Goal: Task Accomplishment & Management: Manage account settings

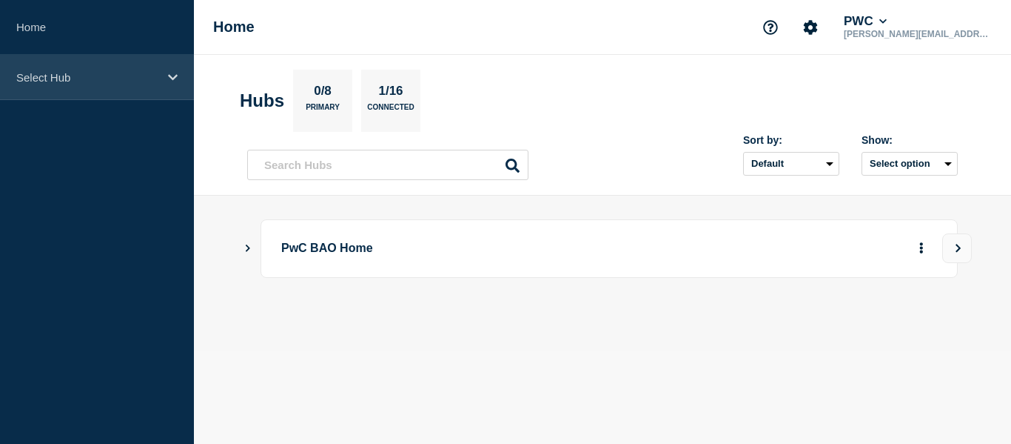
click at [96, 77] on p "Select Hub" at bounding box center [87, 77] width 142 height 13
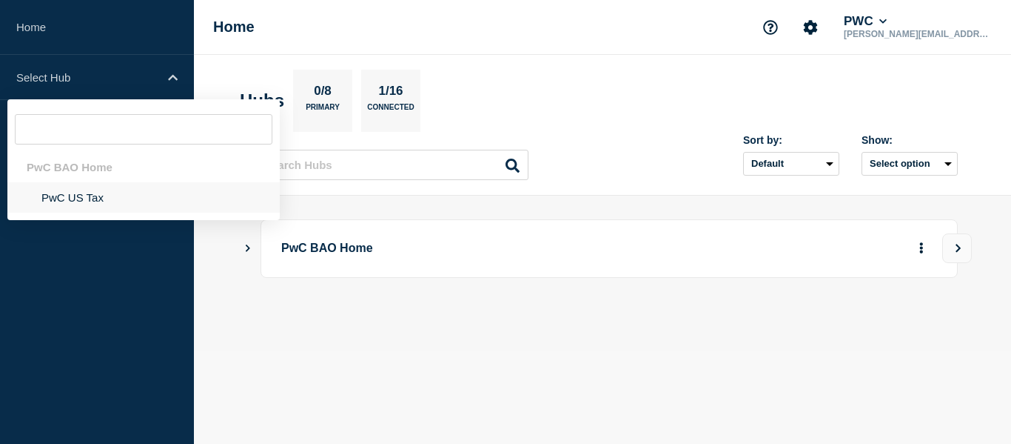
click at [76, 191] on li "PwC US Tax" at bounding box center [143, 197] width 272 height 30
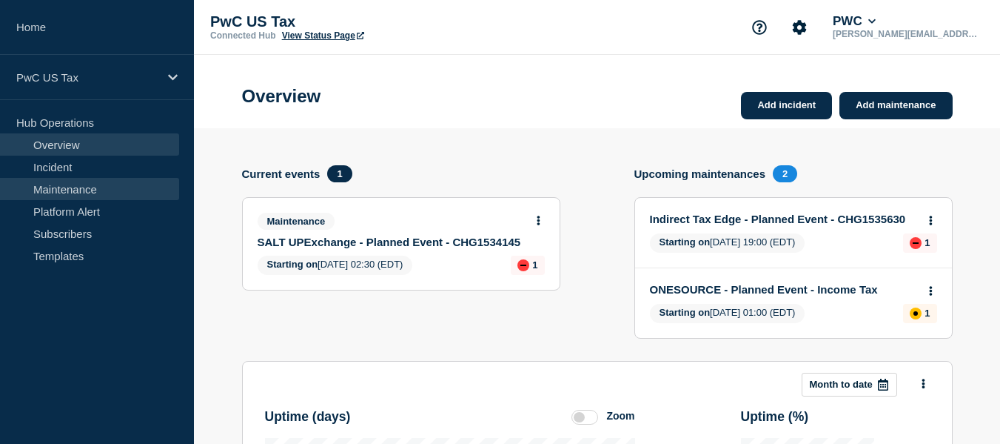
click at [78, 189] on link "Maintenance" at bounding box center [89, 189] width 179 height 22
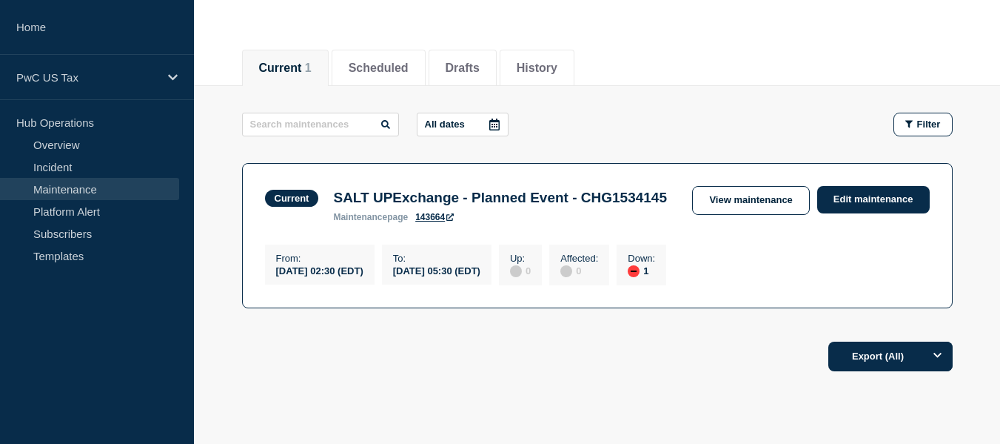
scroll to position [158, 0]
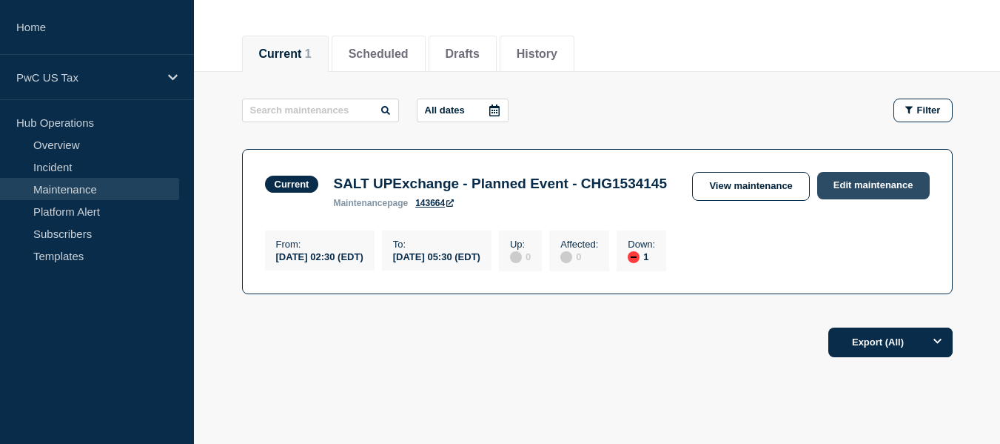
click at [841, 182] on link "Edit maintenance" at bounding box center [873, 185] width 113 height 27
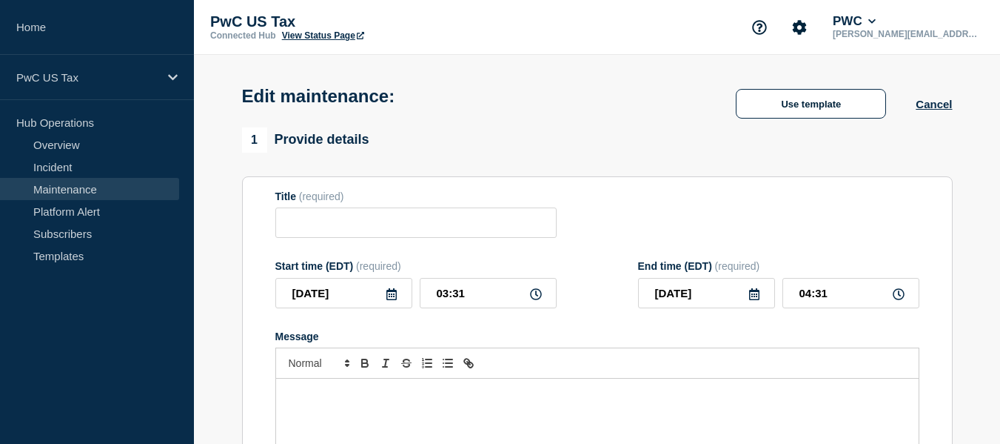
type input "SALT UPExchange - Planned Event - CHG1534145"
type input "02:30"
type input "05:30"
checkbox input "true"
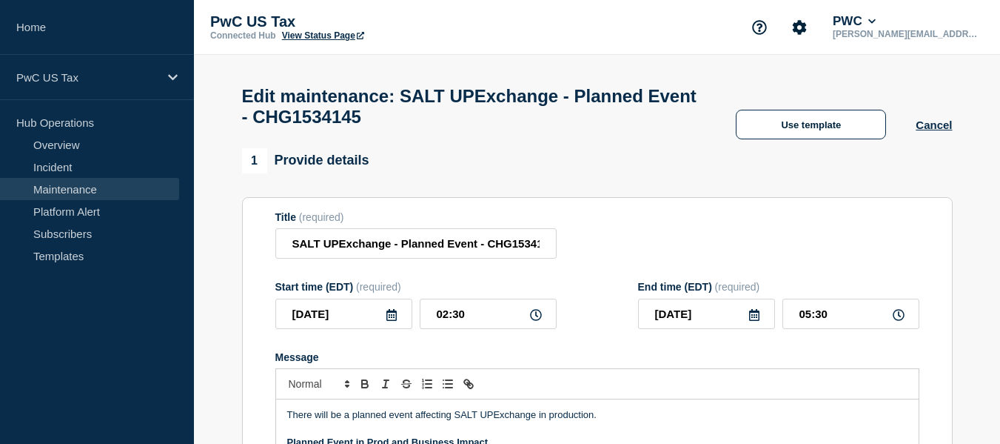
scroll to position [113, 0]
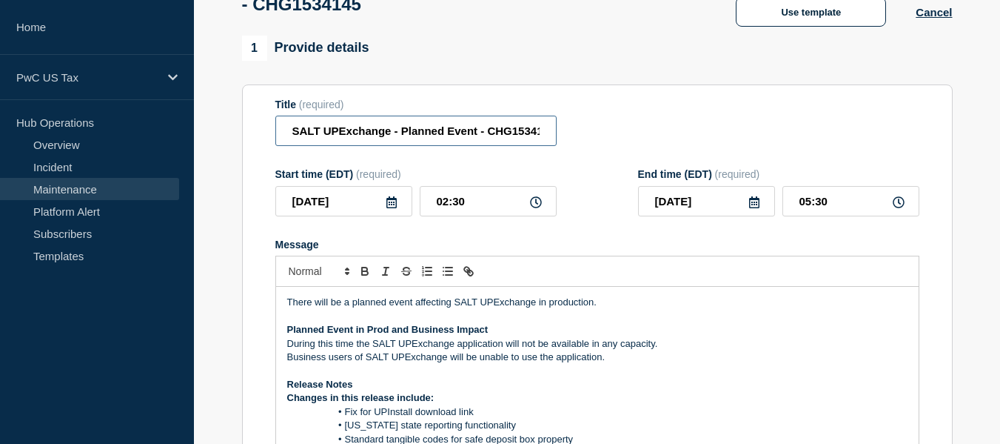
click at [539, 137] on input "SALT UPExchange - Planned Event - CHG1534145" at bounding box center [415, 131] width 281 height 30
type input "SALT UPExchange - Planned Event - CHG1534145 - Completed"
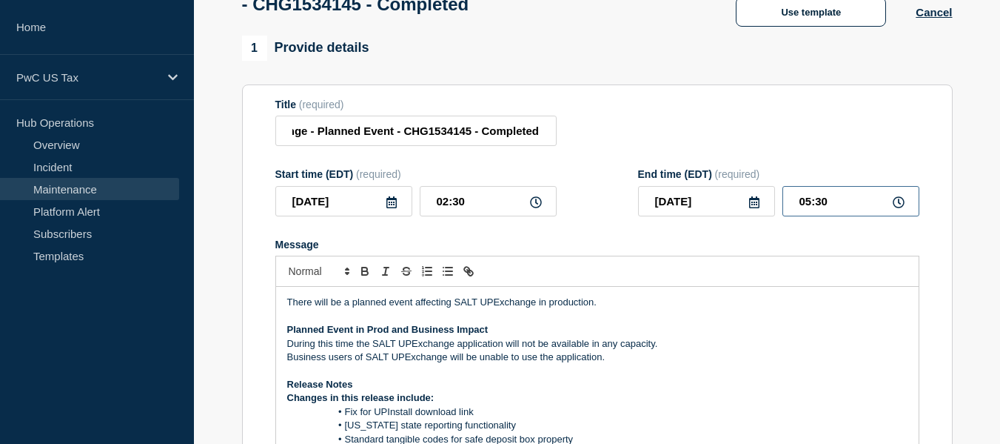
scroll to position [0, 0]
click at [805, 207] on input "05:30" at bounding box center [851, 201] width 137 height 30
click at [809, 207] on input "05:30" at bounding box center [851, 201] width 137 height 30
type input "03:30"
click at [589, 225] on form "Title (required) SALT UPExchange - Planned Event - CHG1534145 - Completed Start…" at bounding box center [597, 296] width 644 height 396
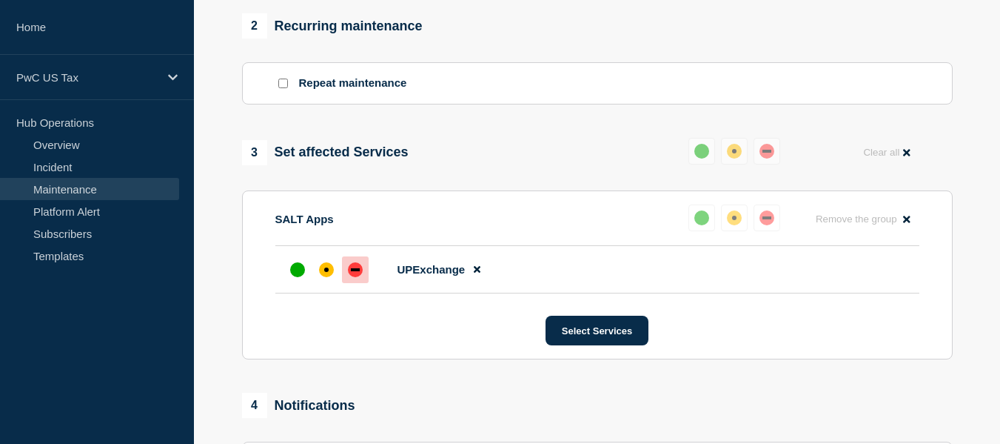
scroll to position [664, 0]
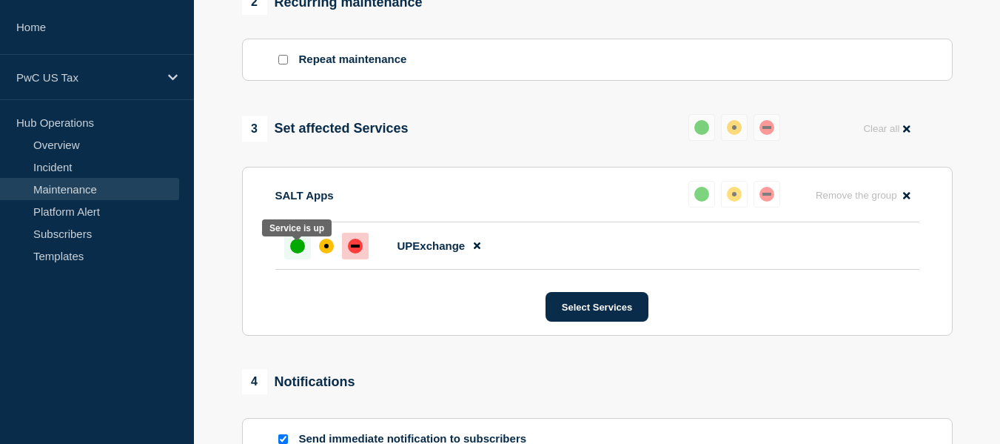
click at [297, 253] on div "up" at bounding box center [297, 245] width 15 height 15
click at [295, 250] on div "up" at bounding box center [297, 245] width 15 height 15
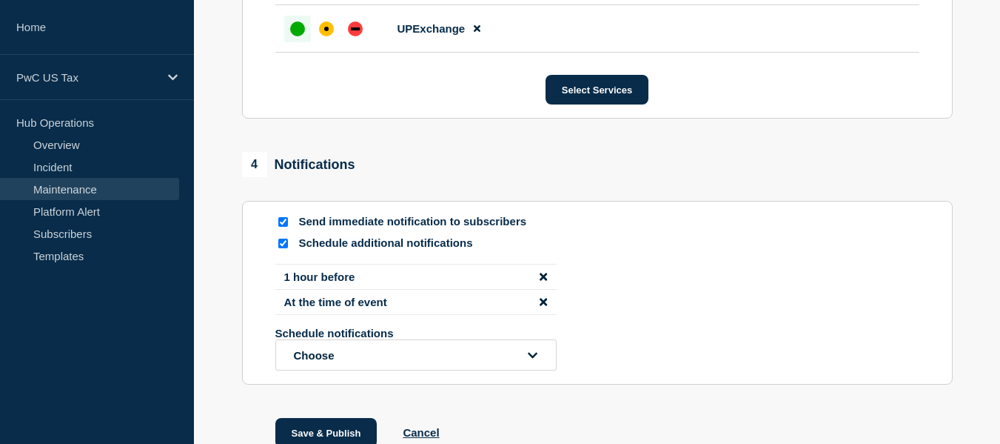
scroll to position [905, 0]
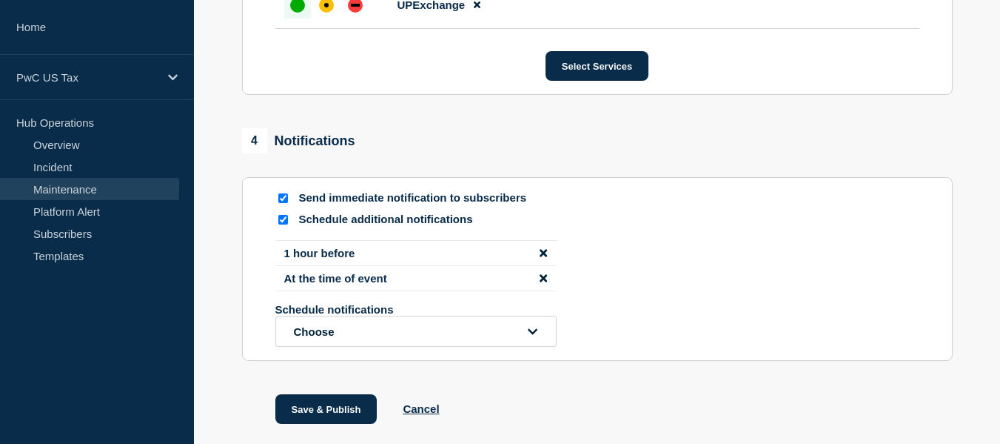
click at [544, 256] on icon "disable notification 1 hour before" at bounding box center [543, 252] width 7 height 7
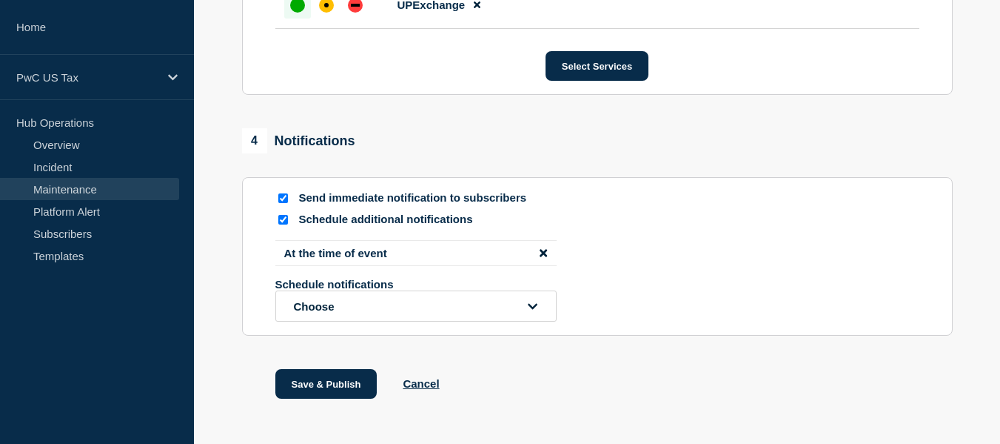
click at [544, 256] on icon "disable notification At the time of event" at bounding box center [543, 252] width 7 height 7
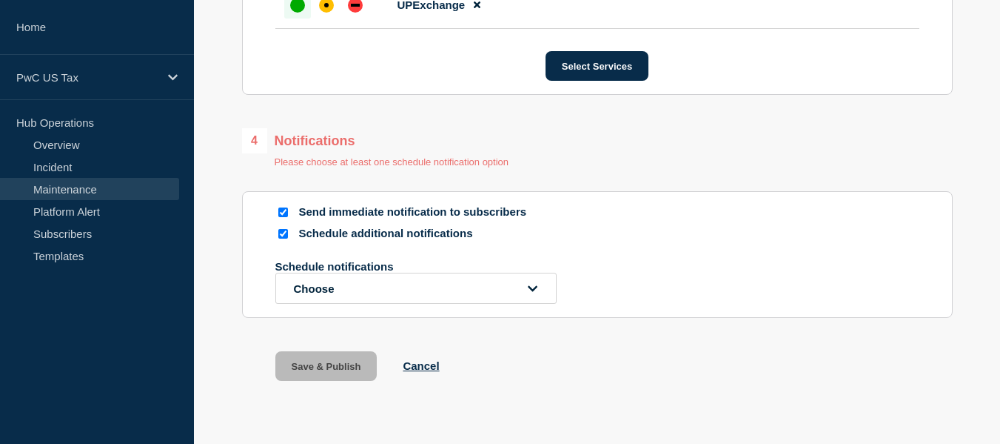
click at [281, 238] on input "Schedule additional notifications" at bounding box center [283, 234] width 10 height 10
checkbox input "false"
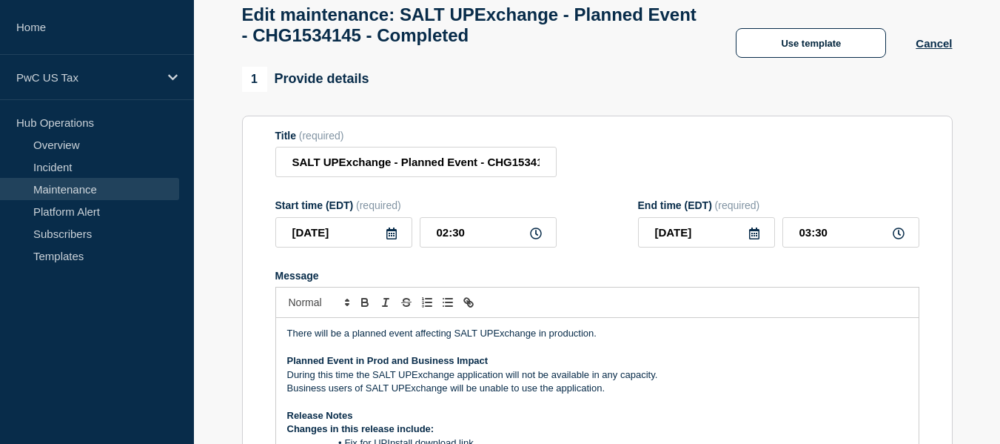
scroll to position [0, 0]
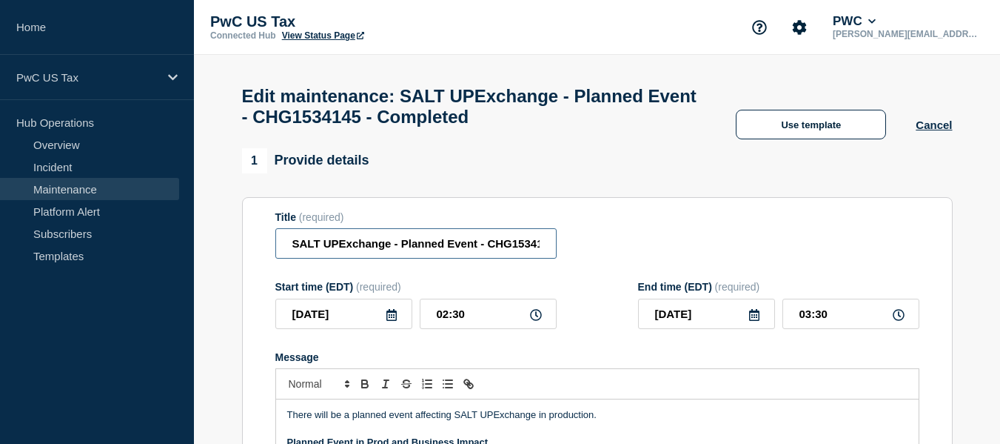
click at [543, 250] on input "SALT UPExchange - Planned Event - CHG1534145 - Completed" at bounding box center [415, 243] width 281 height 30
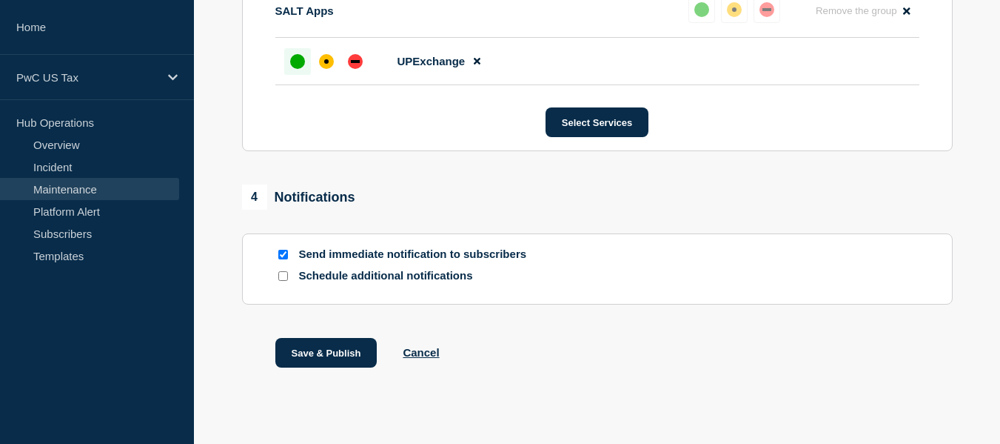
scroll to position [876, 0]
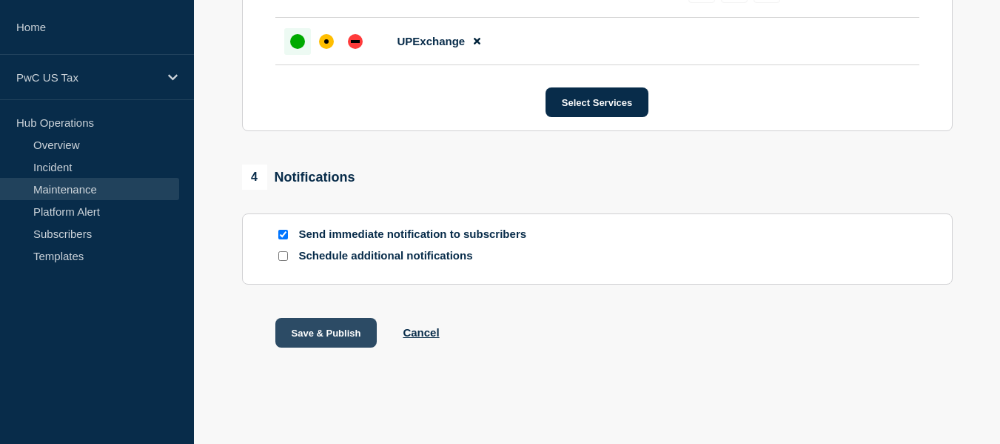
click at [317, 335] on button "Save & Publish" at bounding box center [326, 333] width 102 height 30
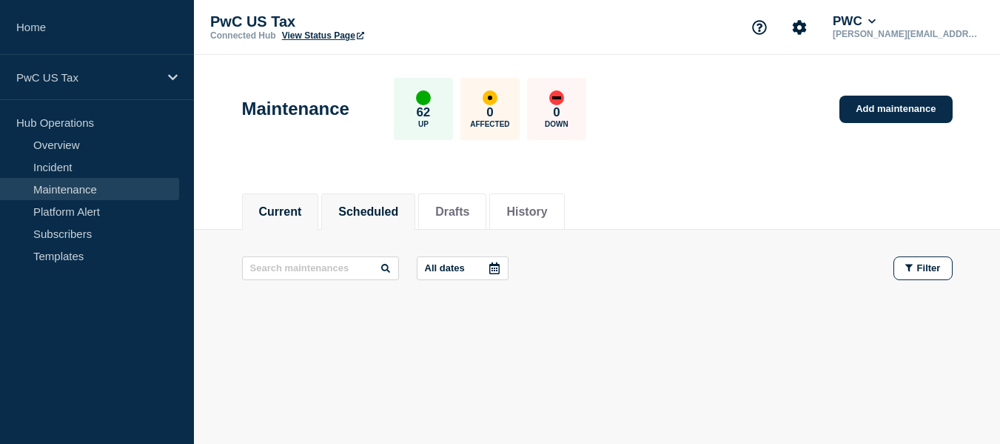
click at [391, 214] on button "Scheduled" at bounding box center [368, 211] width 60 height 13
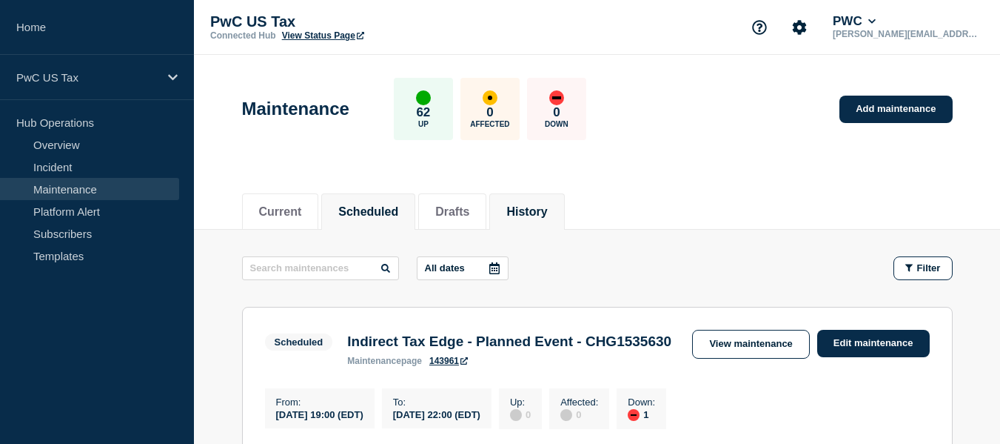
click at [544, 211] on button "History" at bounding box center [526, 211] width 41 height 13
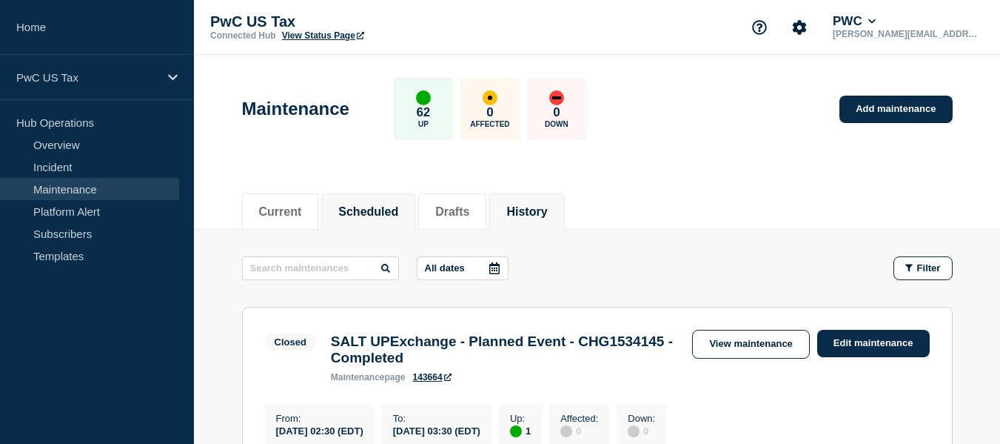
click at [376, 210] on button "Scheduled" at bounding box center [368, 211] width 60 height 13
